Goal: Navigation & Orientation: Find specific page/section

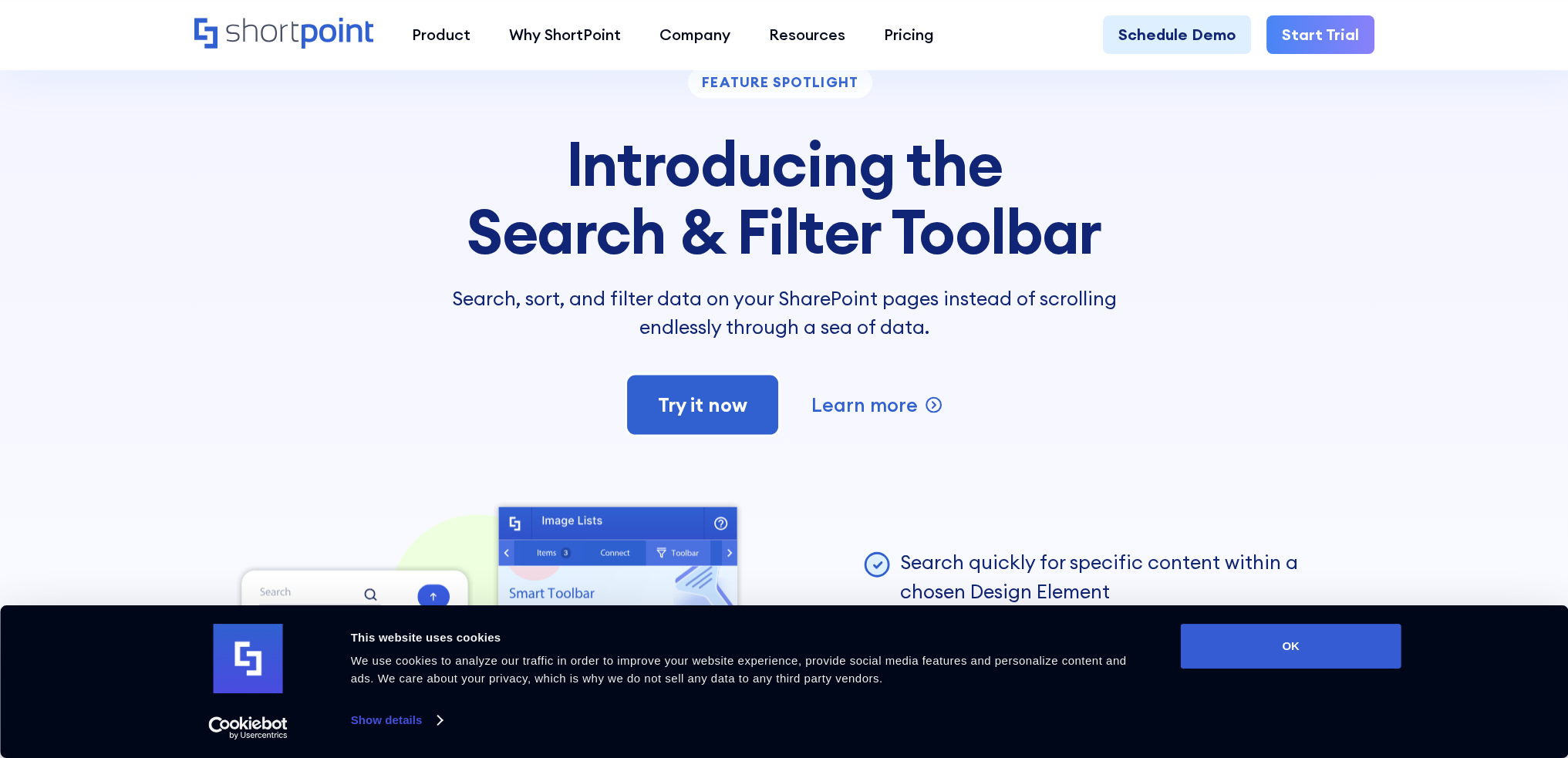
scroll to position [4241, 0]
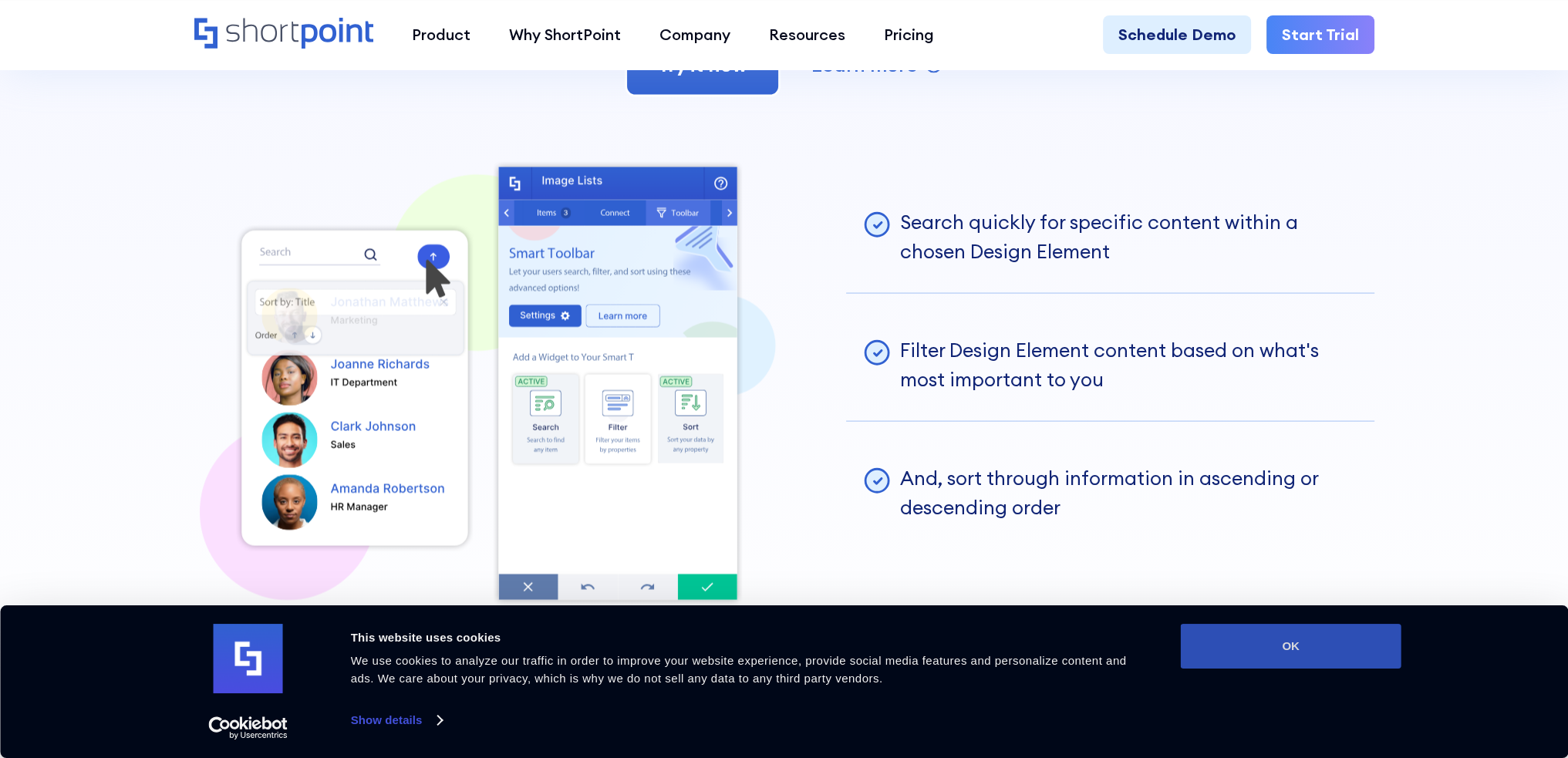
click at [1301, 643] on button "OK" at bounding box center [1291, 646] width 221 height 45
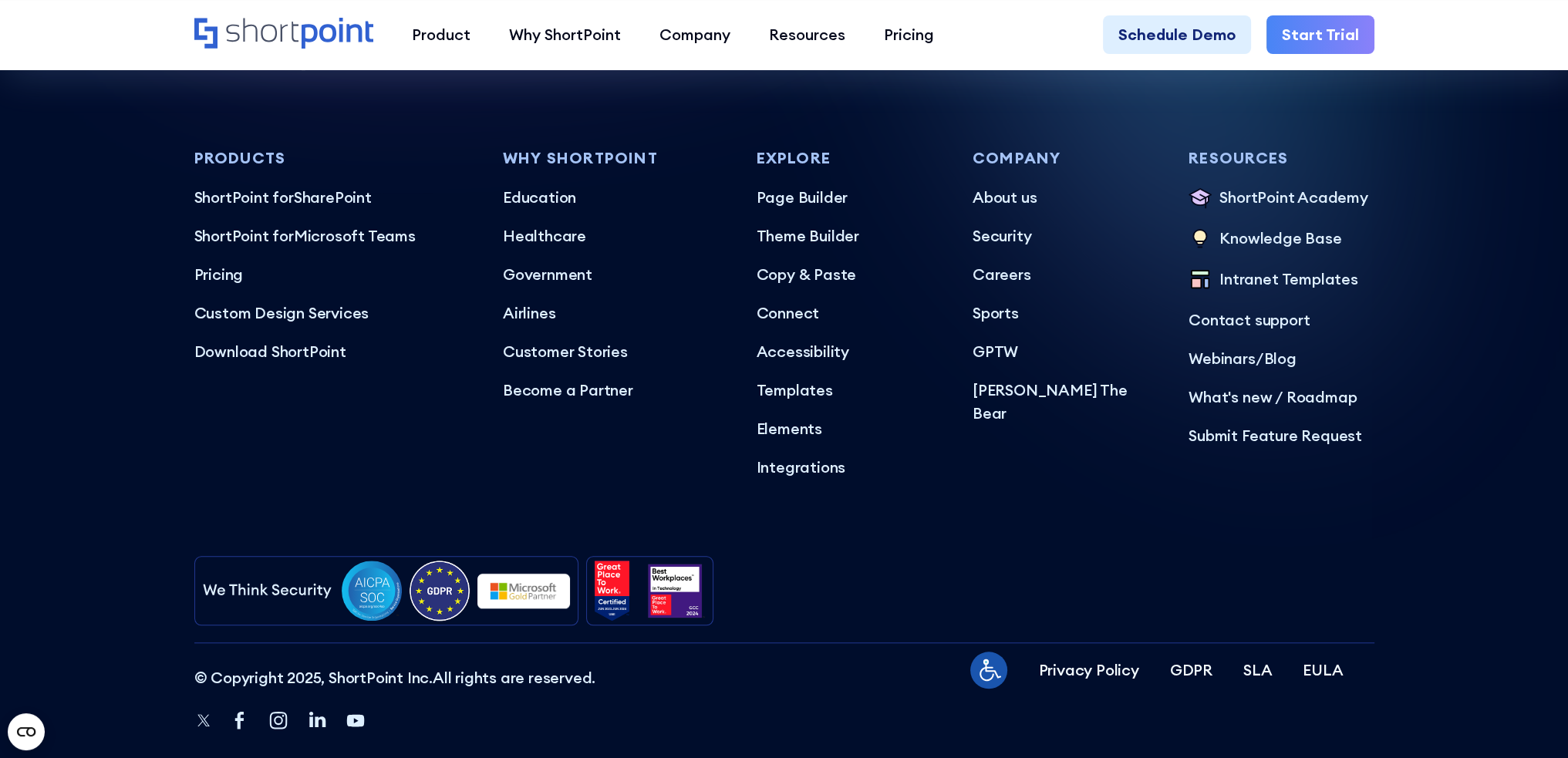
scroll to position [9619, 0]
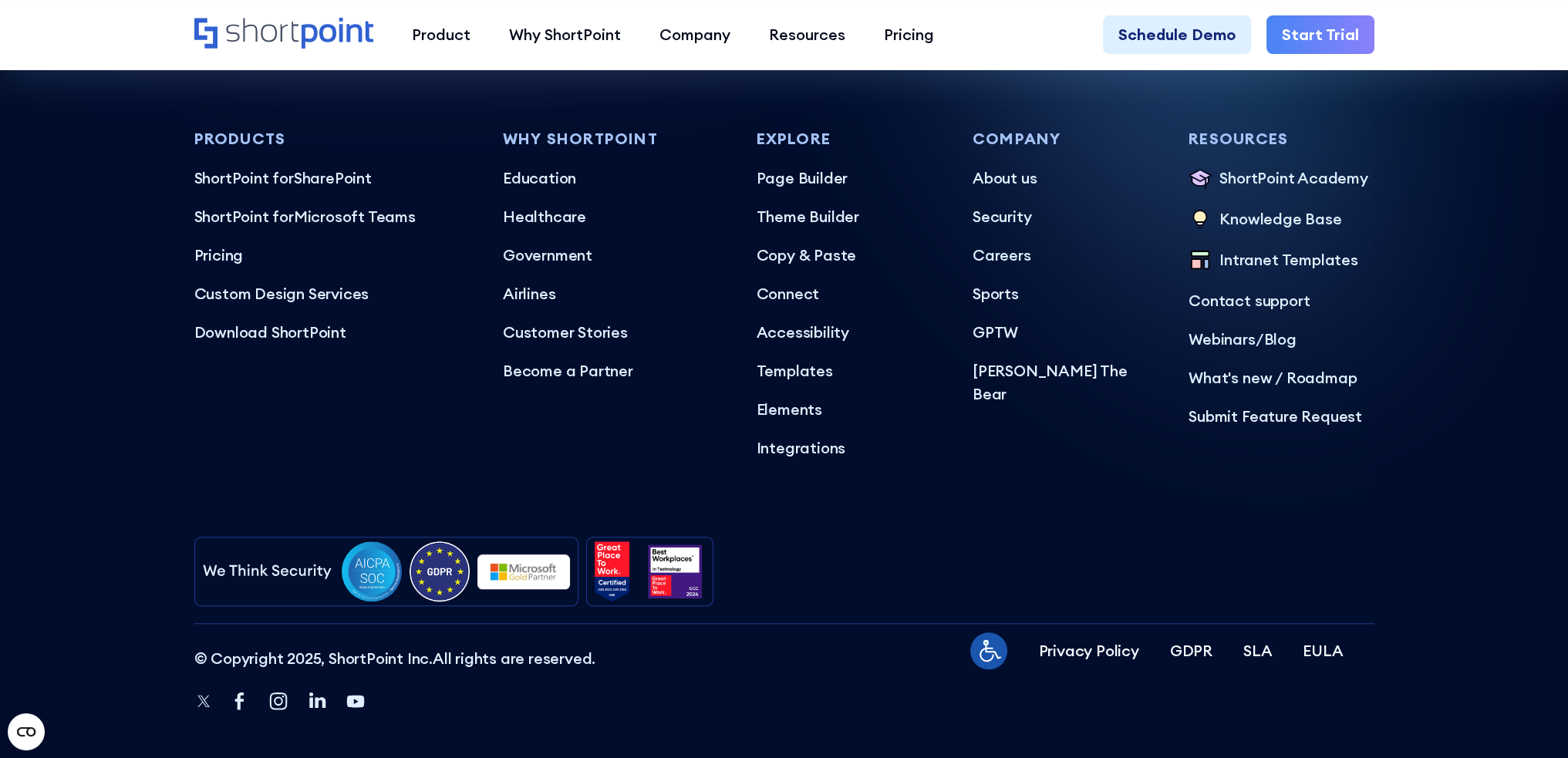
click at [968, 158] on div "Products ShortPoint for SharePoint ShortPoint for Microsoft Teams ShortPoint fo…" at bounding box center [784, 295] width 1180 height 329
click at [992, 167] on p "About us" at bounding box center [1065, 178] width 185 height 23
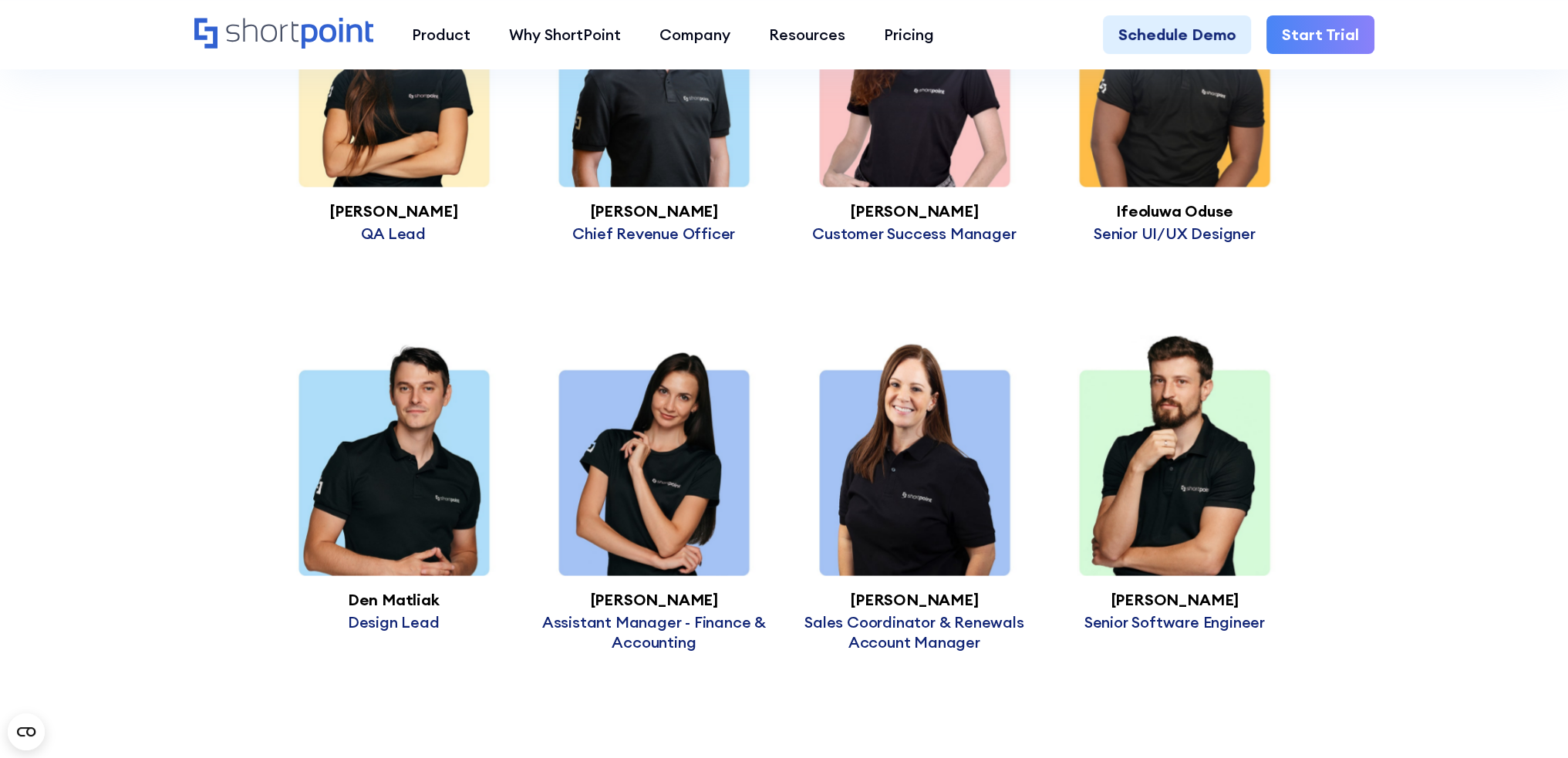
scroll to position [4241, 0]
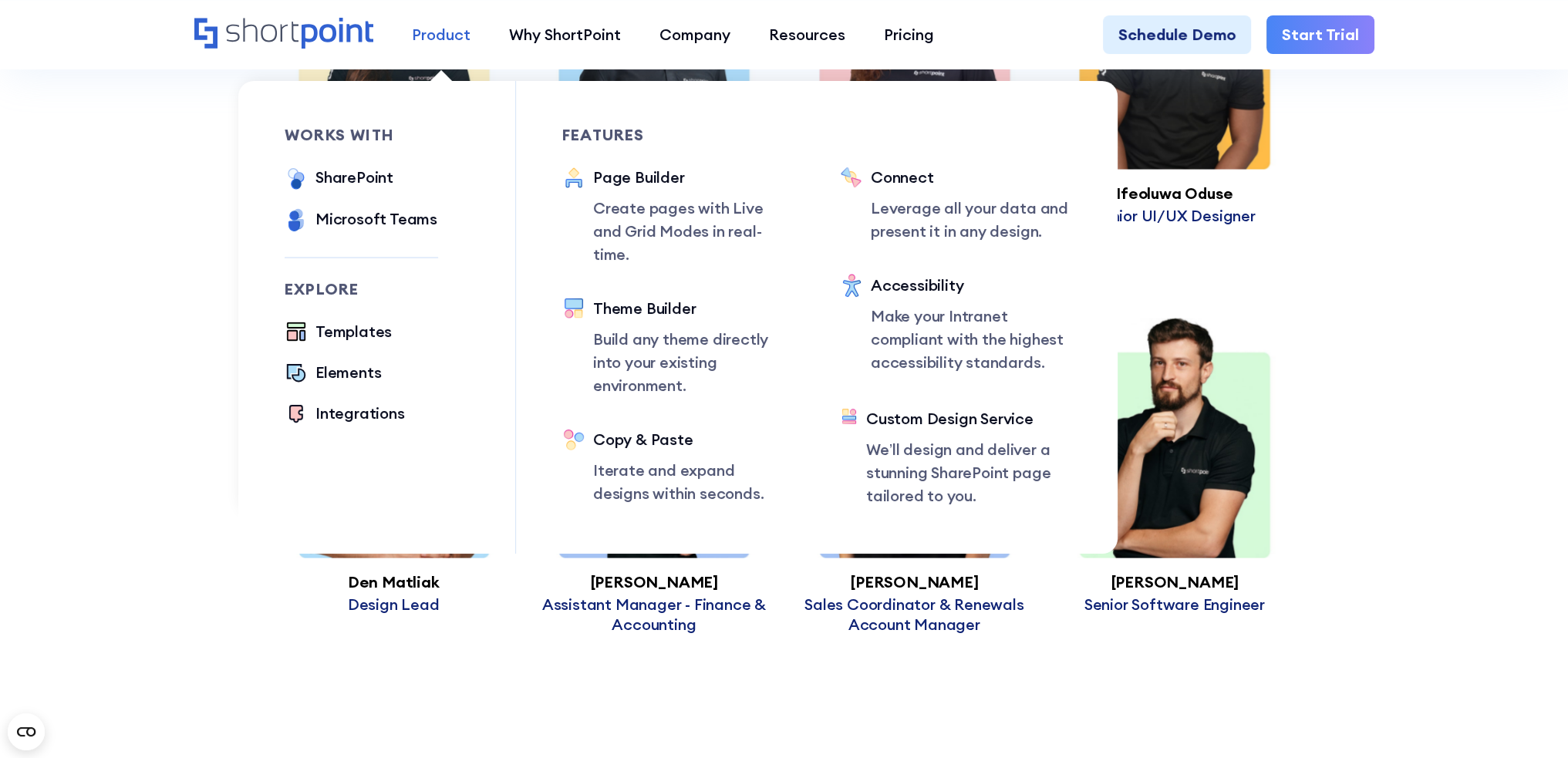
click at [452, 35] on div "Product" at bounding box center [441, 35] width 59 height 23
